Goal: Task Accomplishment & Management: Manage account settings

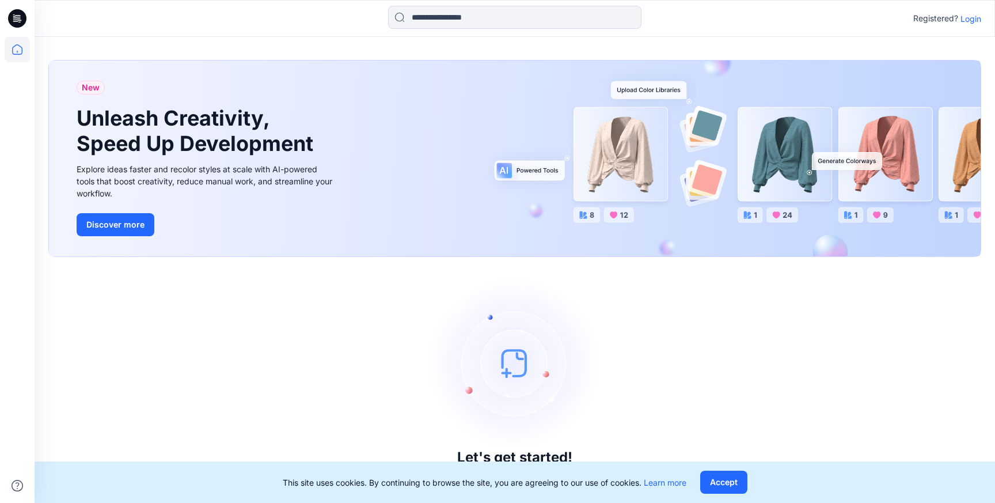
click at [965, 17] on p "Login" at bounding box center [971, 19] width 21 height 12
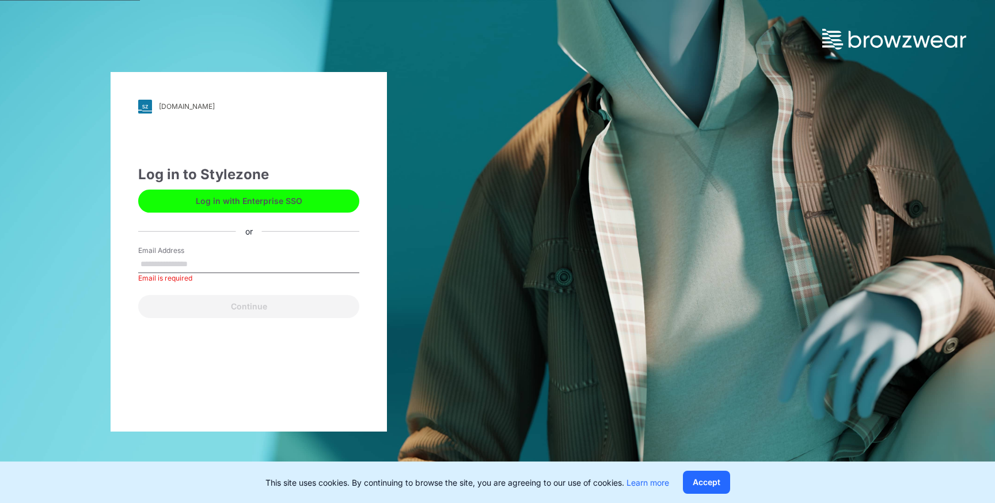
click at [253, 196] on button "Log in with Enterprise SSO" at bounding box center [248, 200] width 221 height 23
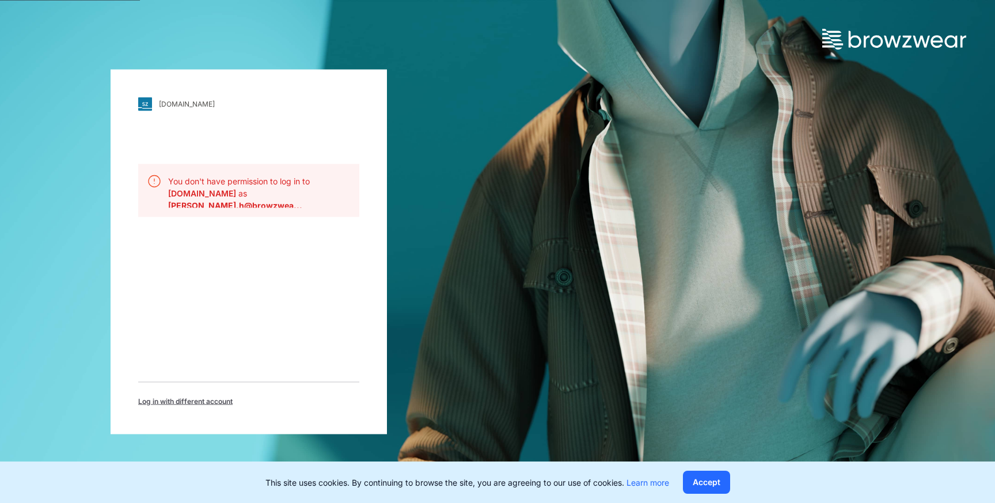
click at [177, 401] on span "Log in with different account" at bounding box center [185, 401] width 94 height 10
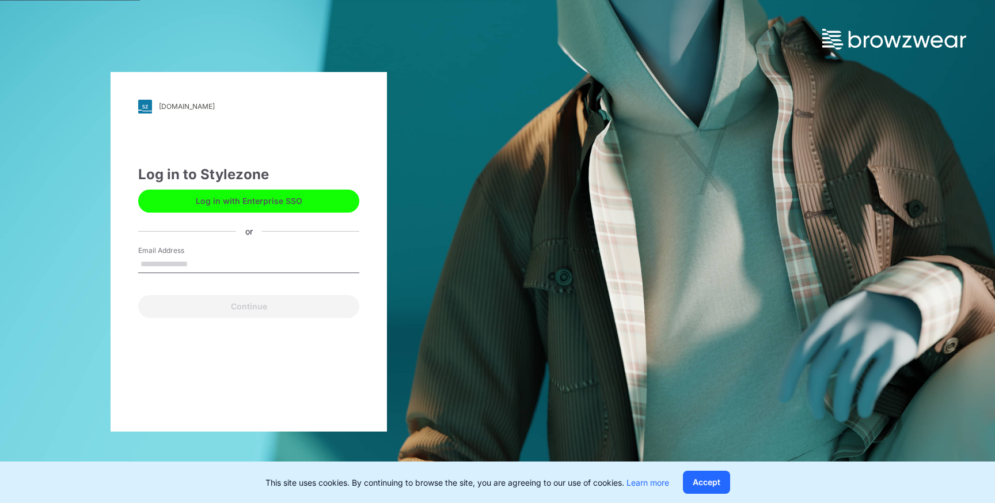
click at [239, 198] on button "Log in with Enterprise SSO" at bounding box center [248, 200] width 221 height 23
